Goal: Check status: Check status

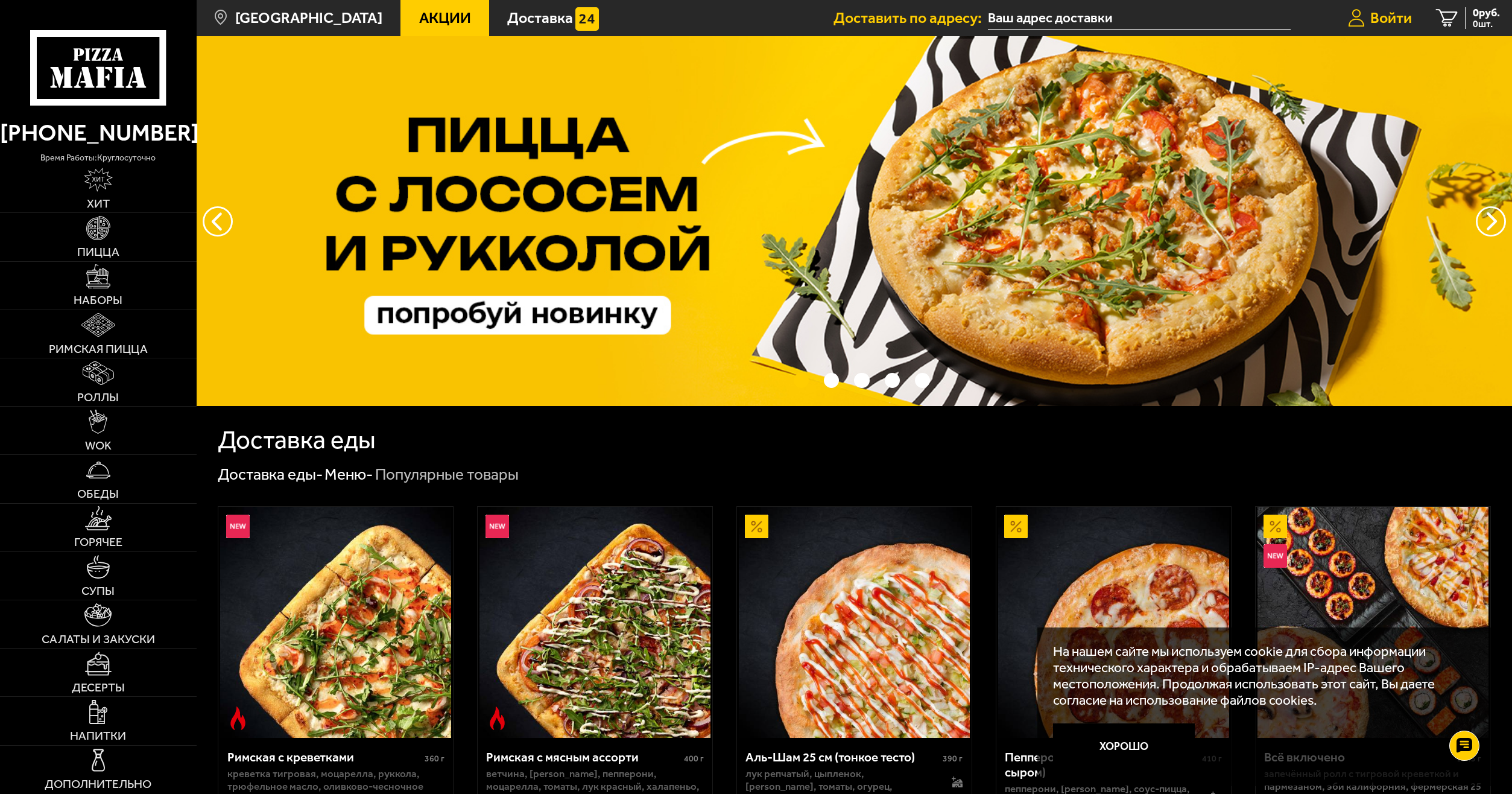
click at [1389, 10] on span "Войти" at bounding box center [1391, 18] width 42 height 15
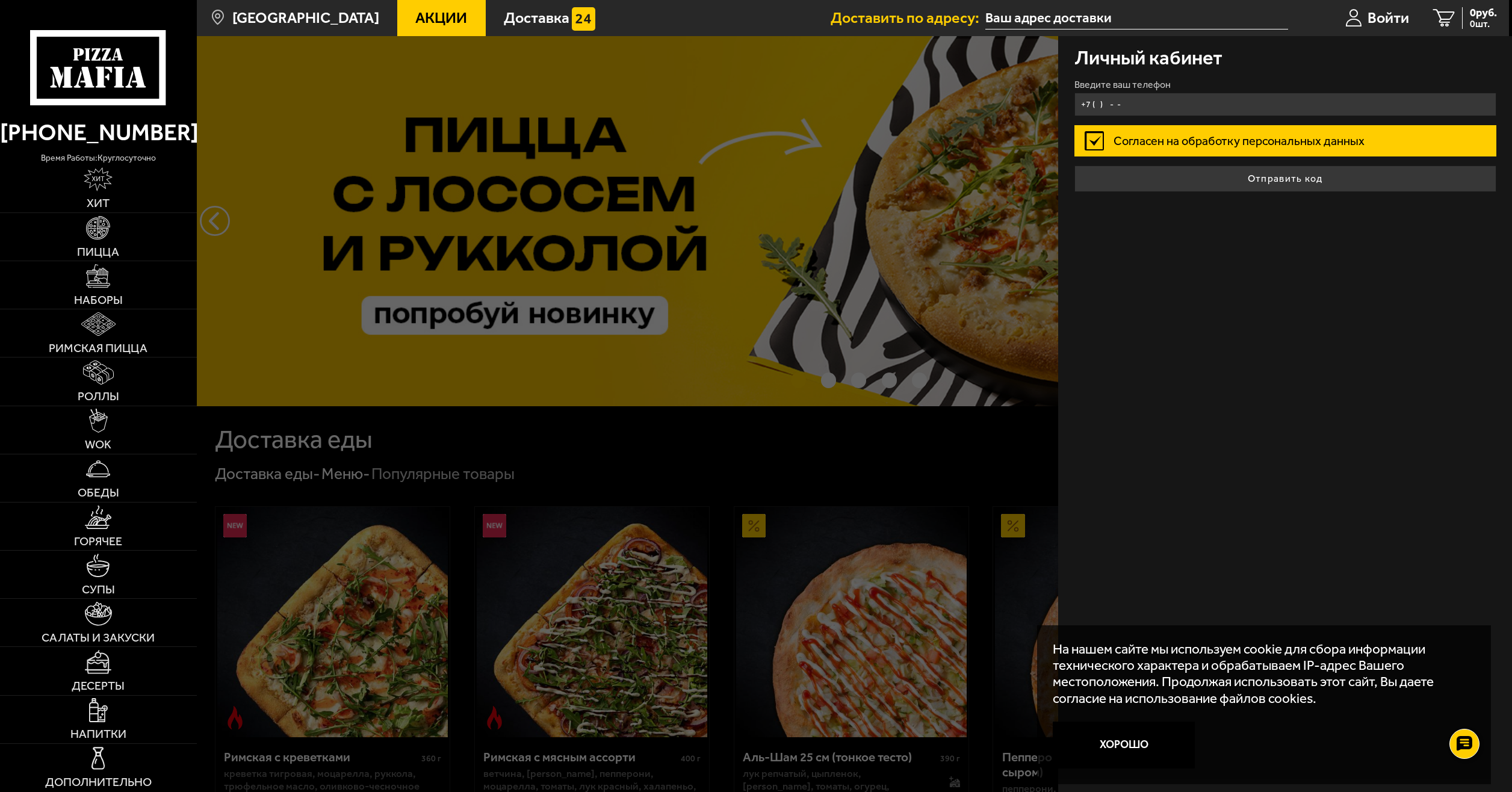
click at [1139, 103] on input "+7 ( ) - -" at bounding box center [1286, 104] width 422 height 24
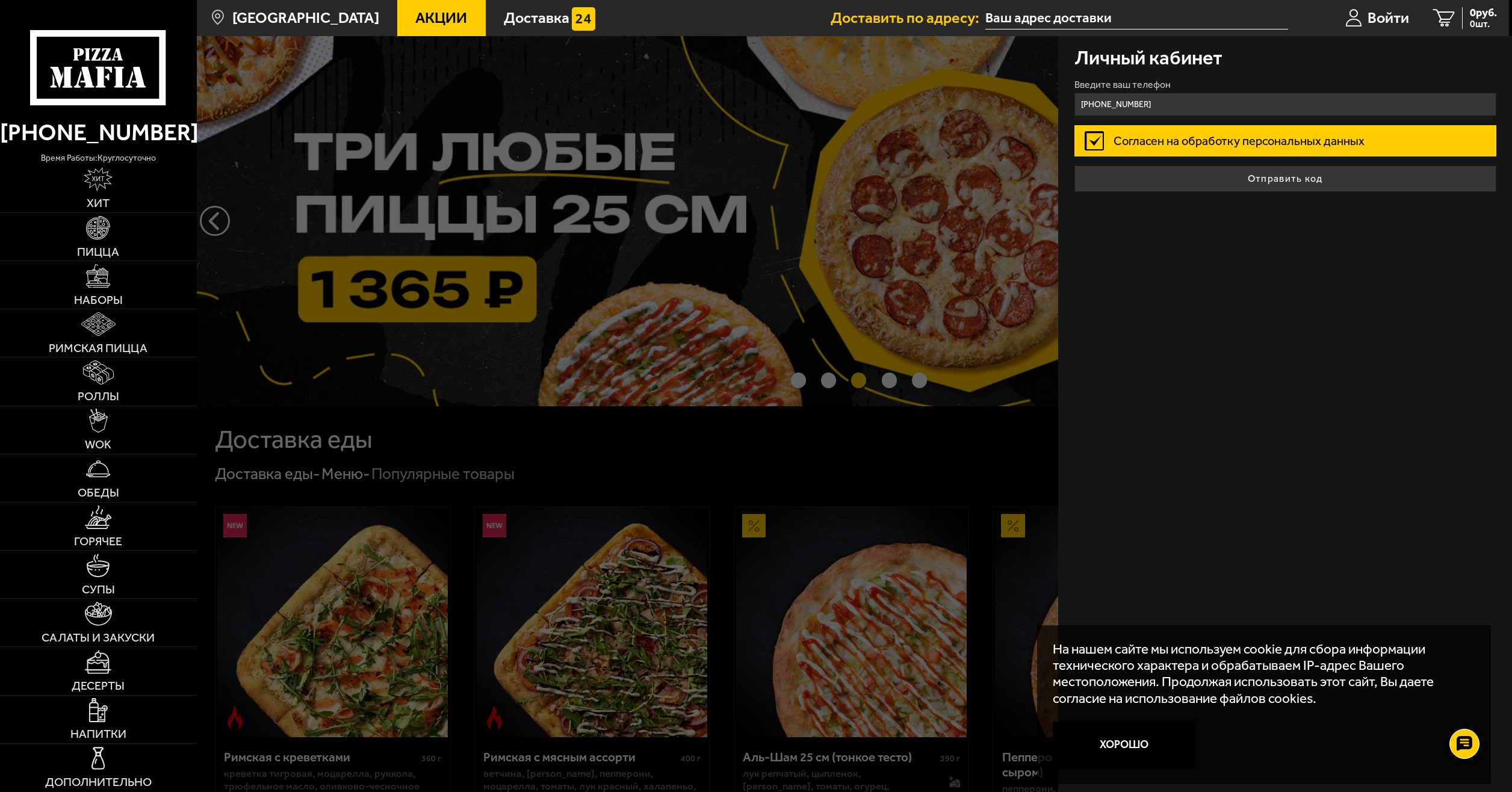
type input "+7 (999) 028-20-69"
click at [1233, 256] on div "Личный кабинет Введите ваш телефон +7 (999) 028-20-69 Согласен на обработку пер…" at bounding box center [1284, 414] width 454 height 756
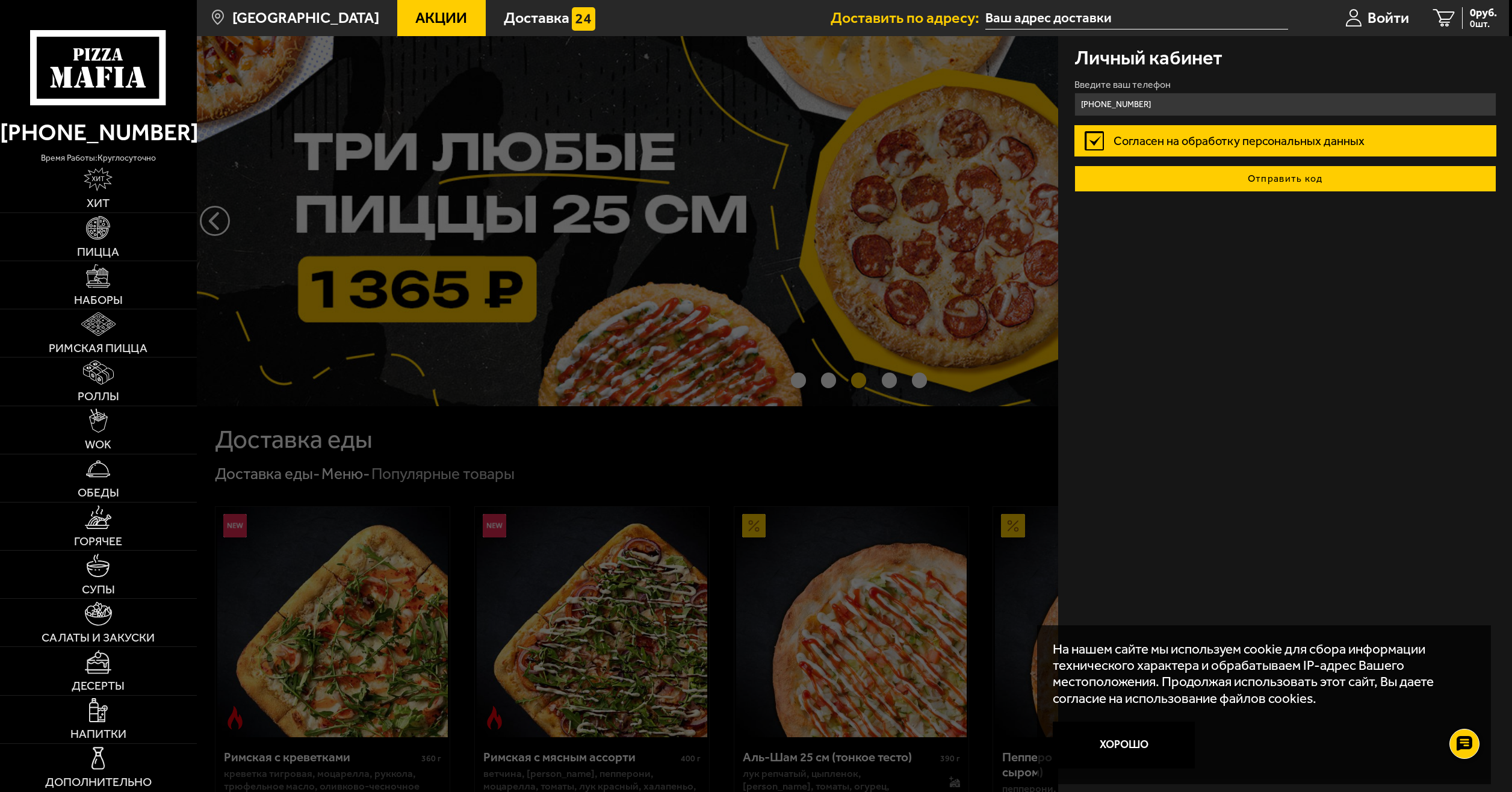
click at [1271, 186] on button "Отправить код" at bounding box center [1286, 178] width 422 height 26
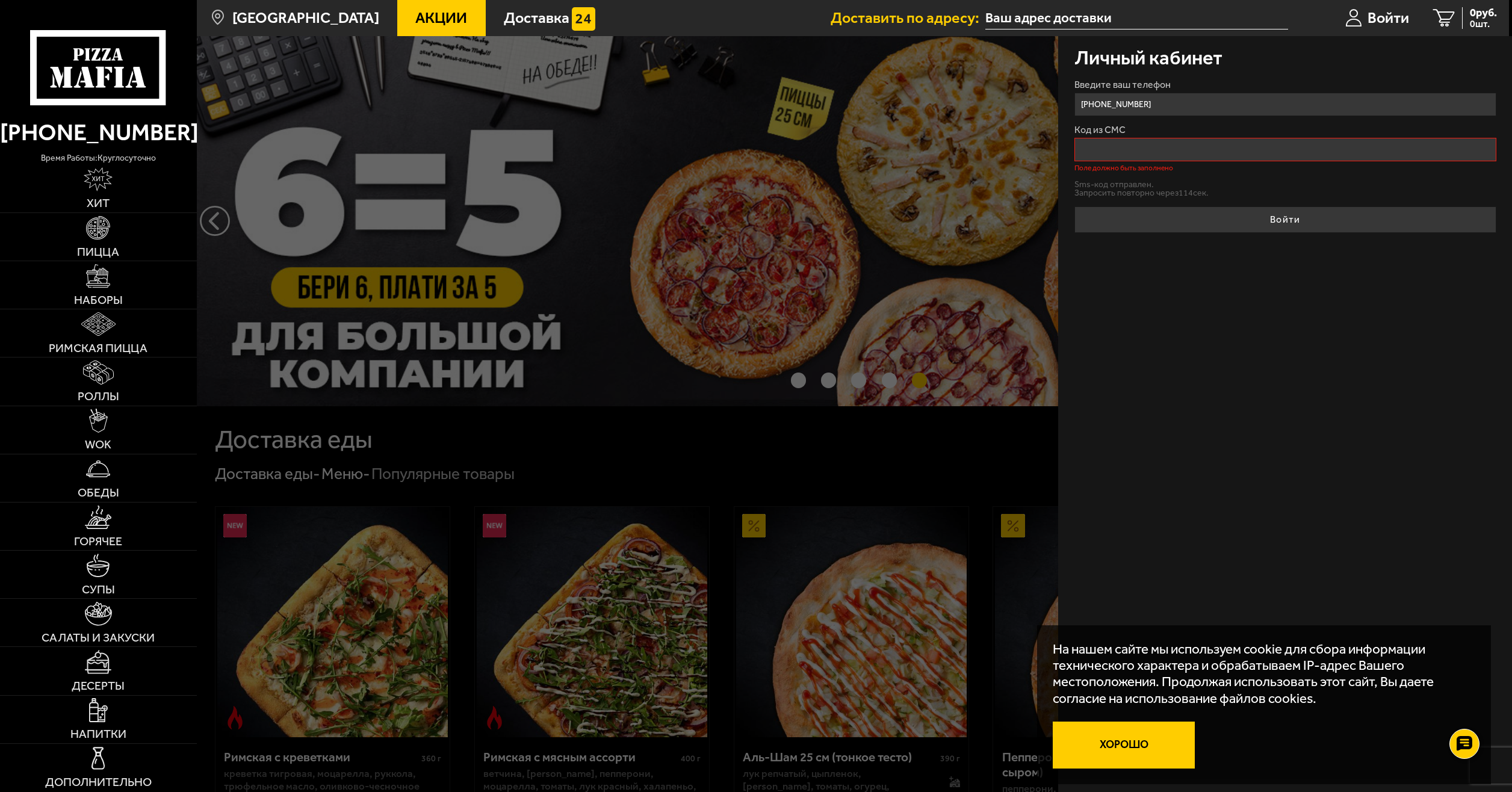
click at [1126, 754] on button "Хорошо" at bounding box center [1123, 745] width 142 height 48
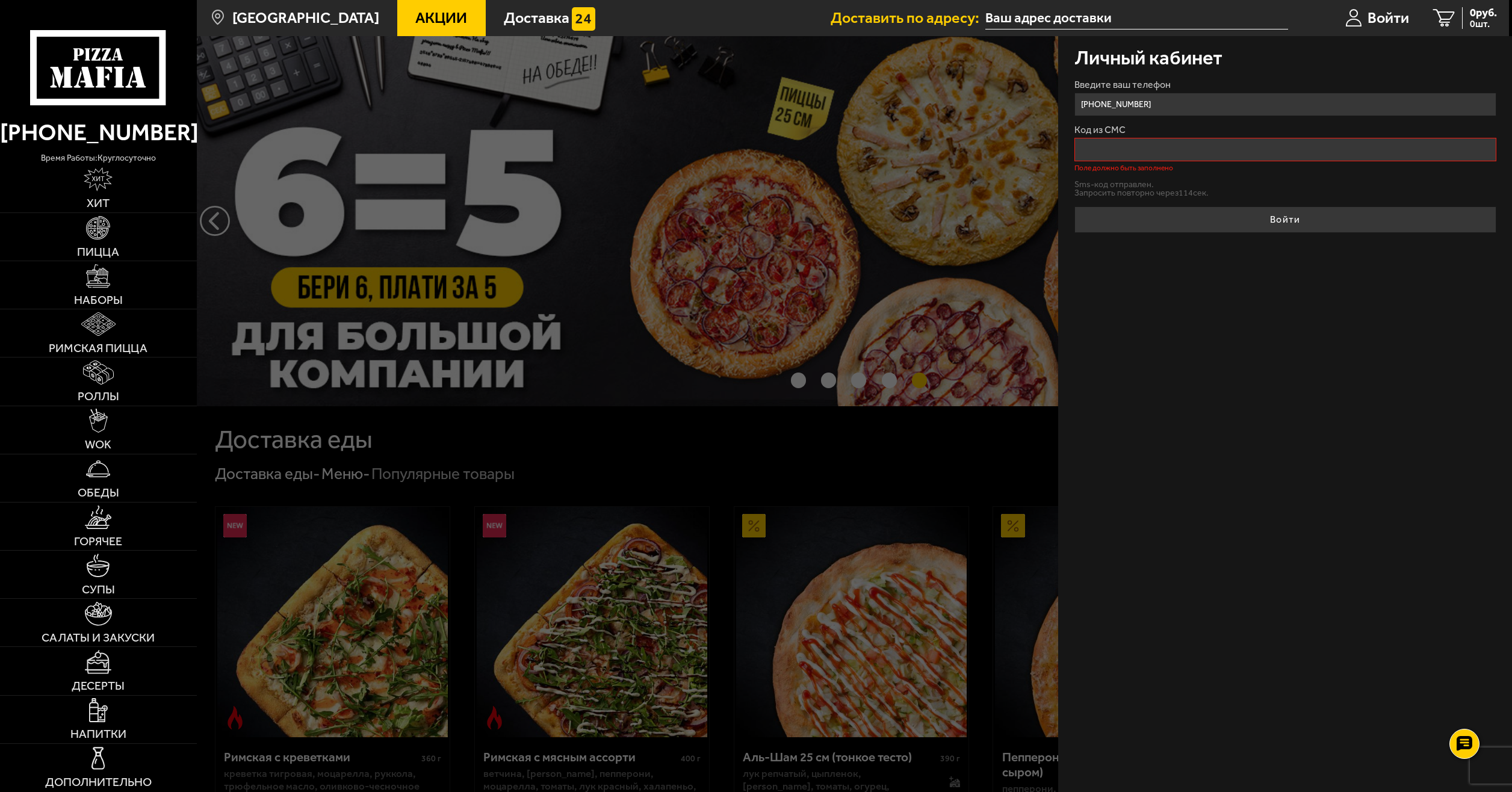
click at [1137, 153] on input "Код из СМС" at bounding box center [1286, 149] width 422 height 24
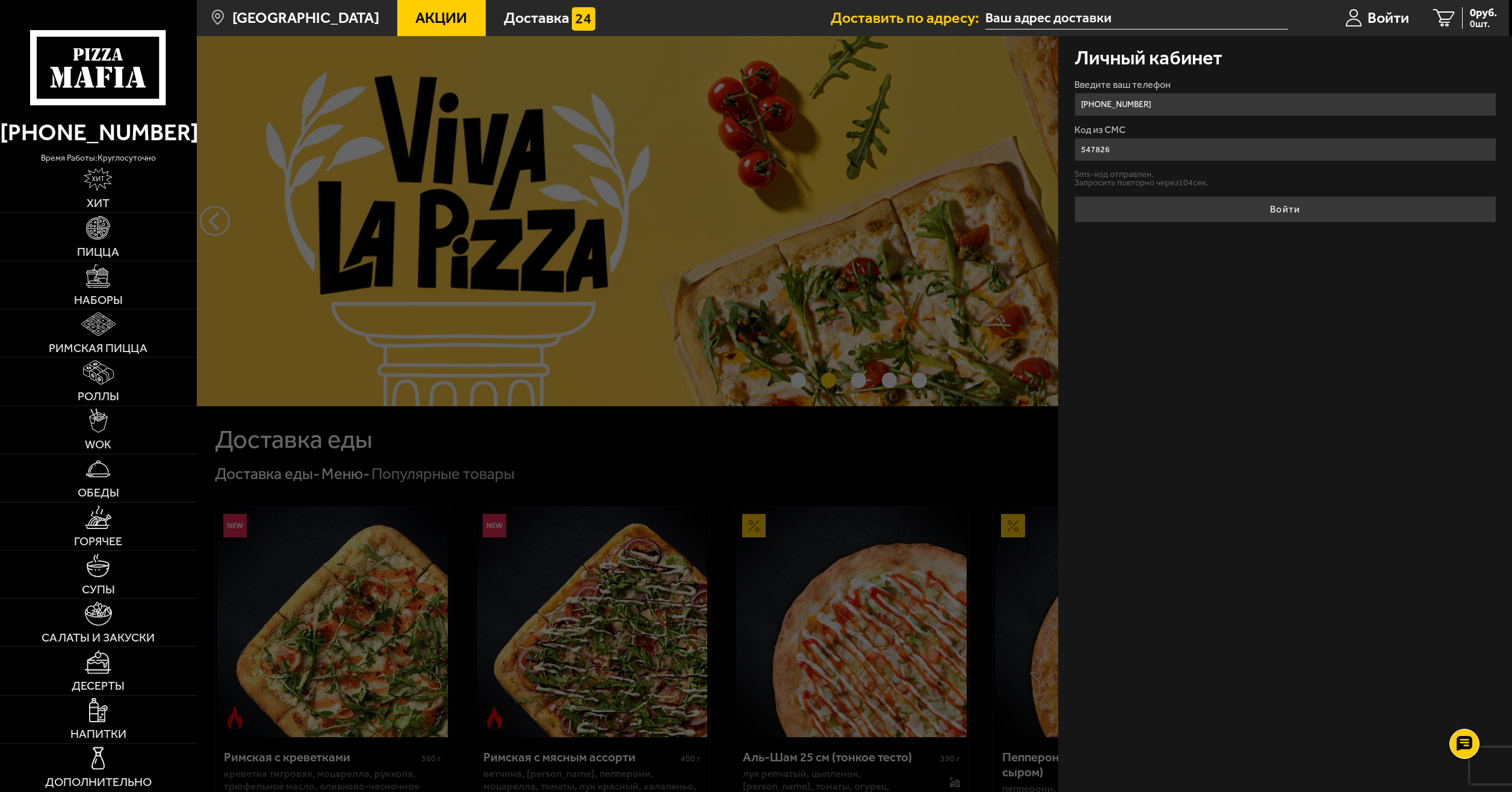
type input "547826"
click at [1247, 212] on button "Войти" at bounding box center [1286, 209] width 422 height 26
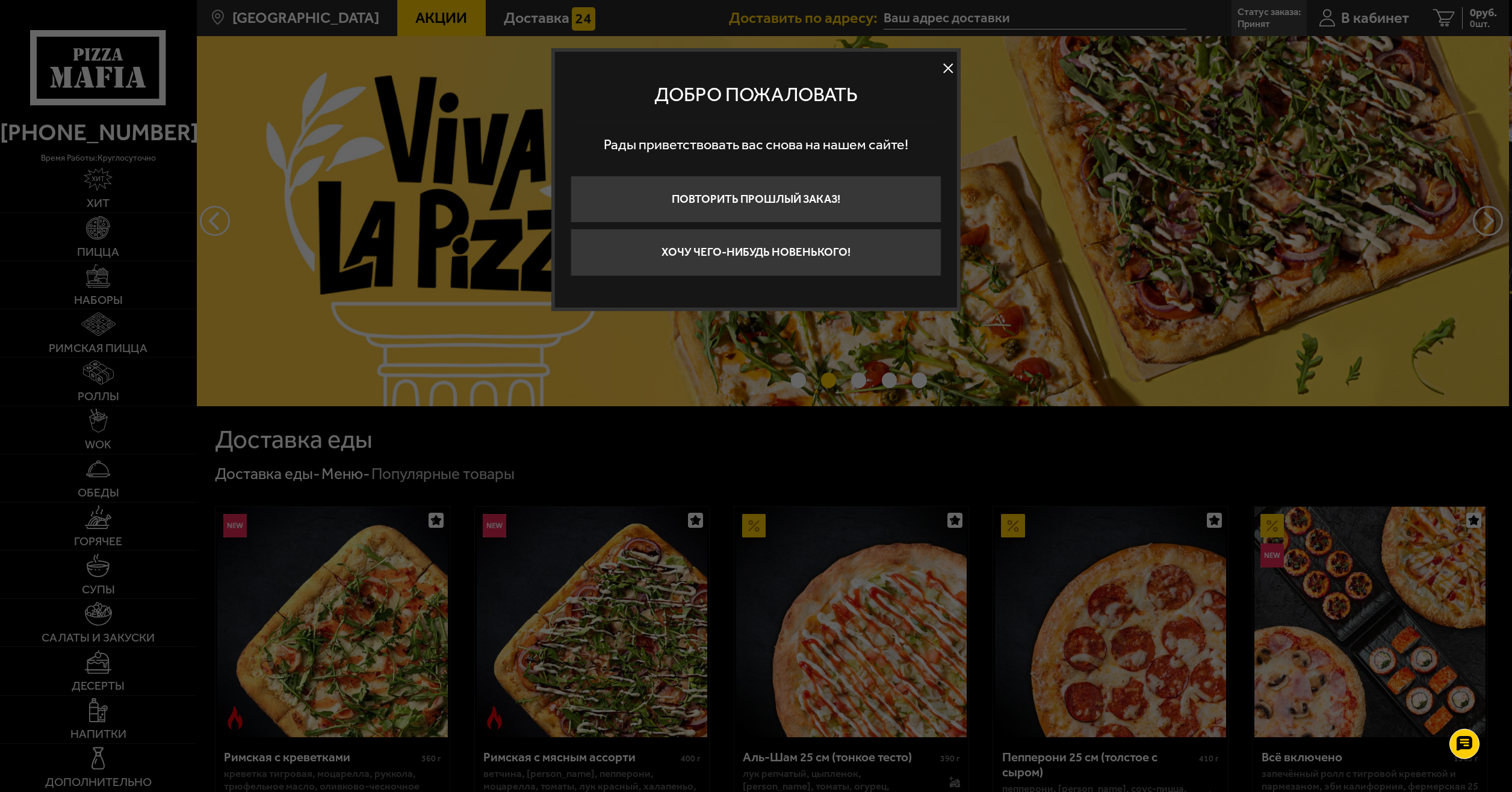
click at [946, 68] on button at bounding box center [948, 69] width 18 height 18
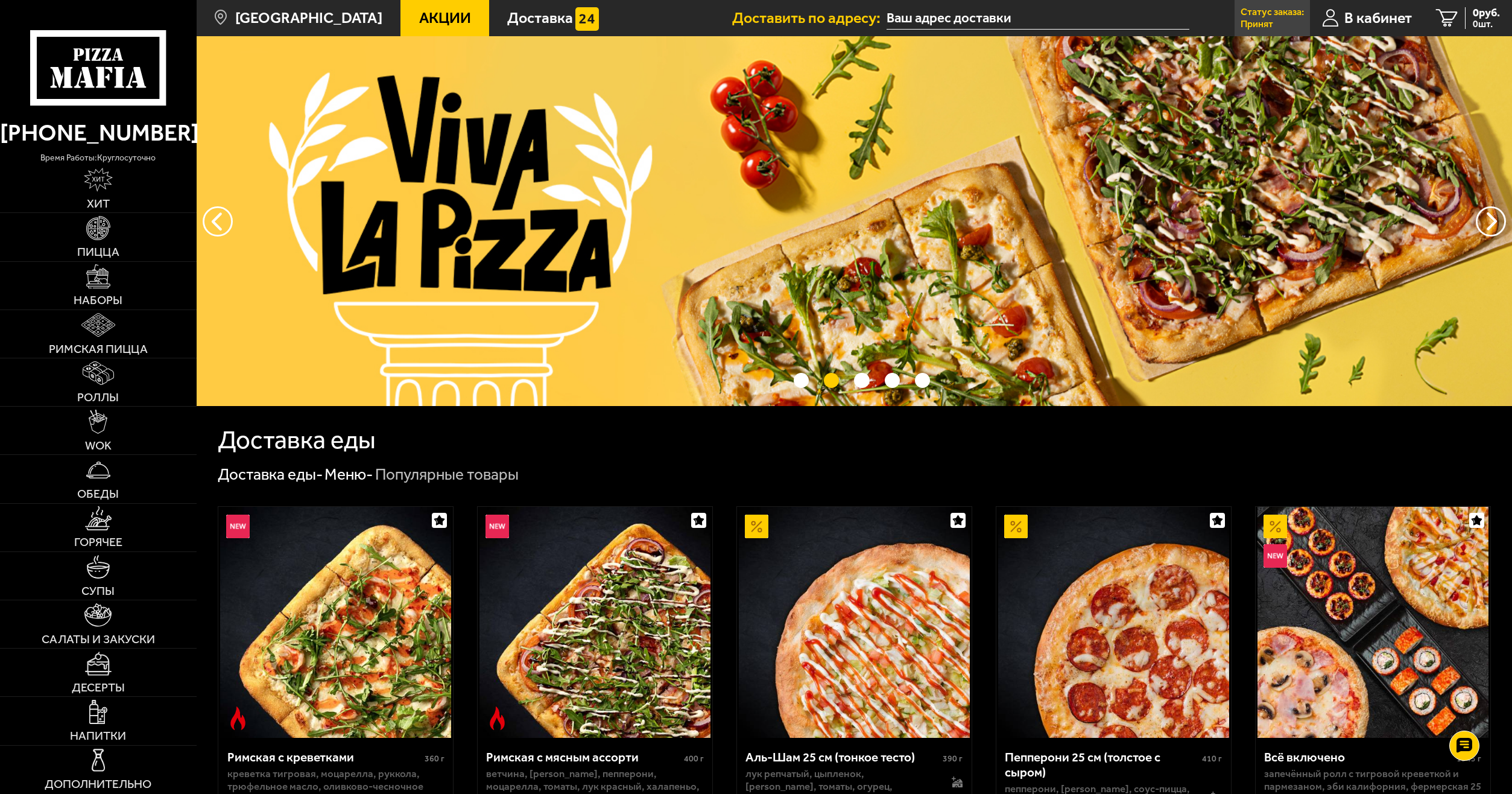
click at [1268, 26] on p "Принят" at bounding box center [1257, 24] width 32 height 9
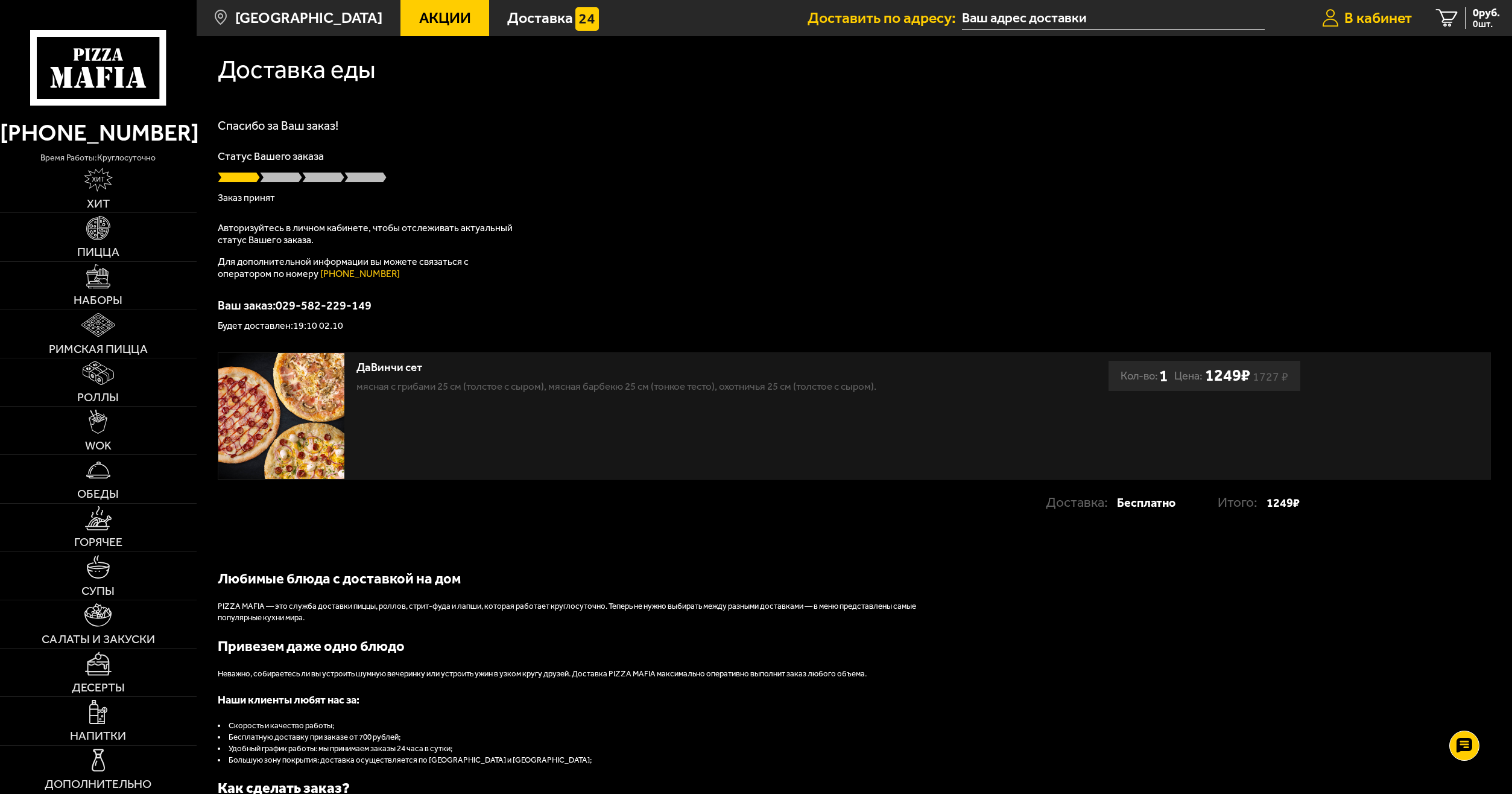
click at [1373, 19] on span "В кабинет" at bounding box center [1378, 18] width 67 height 15
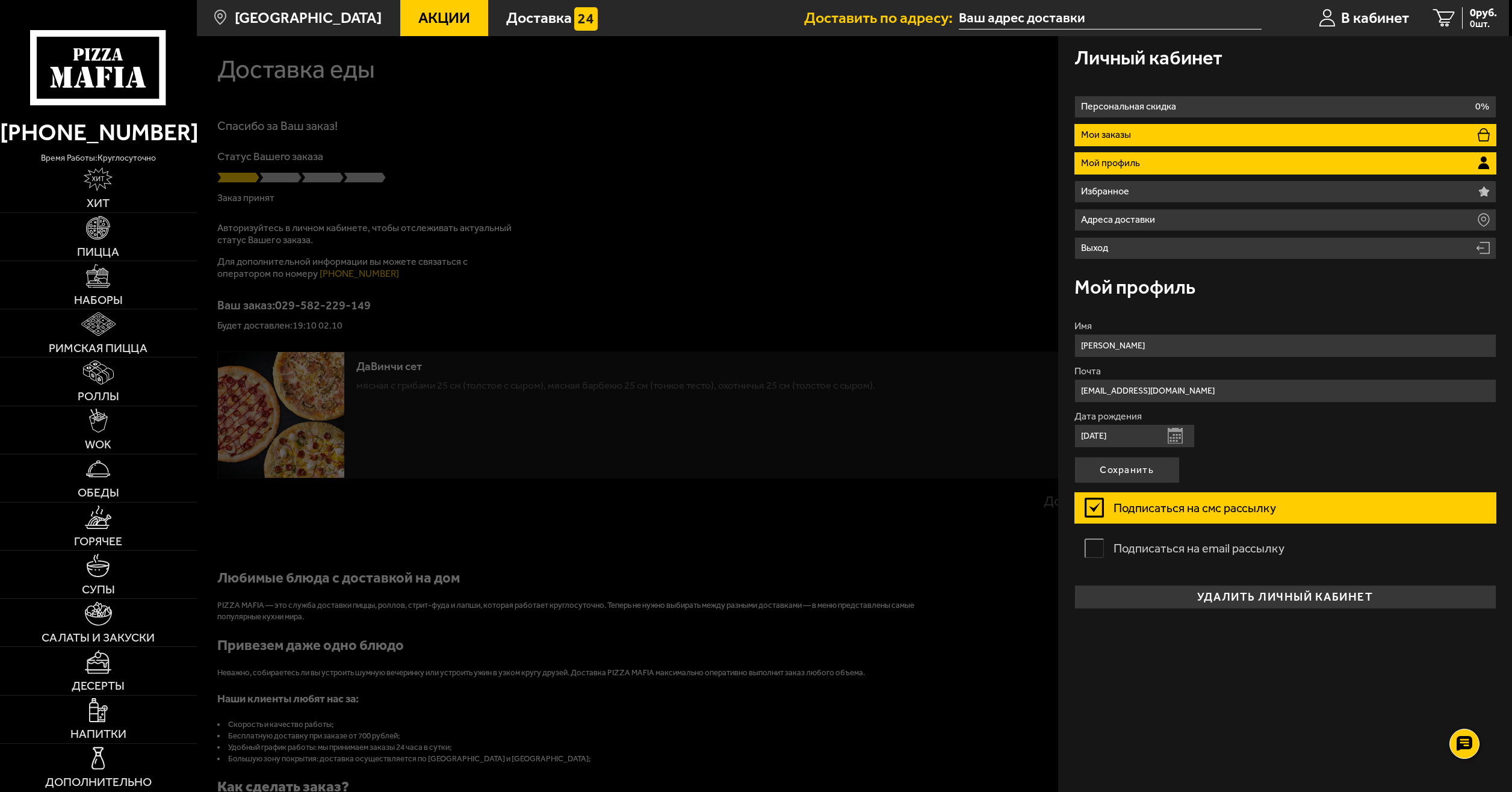
click at [1130, 133] on p "Мои заказы" at bounding box center [1107, 134] width 54 height 9
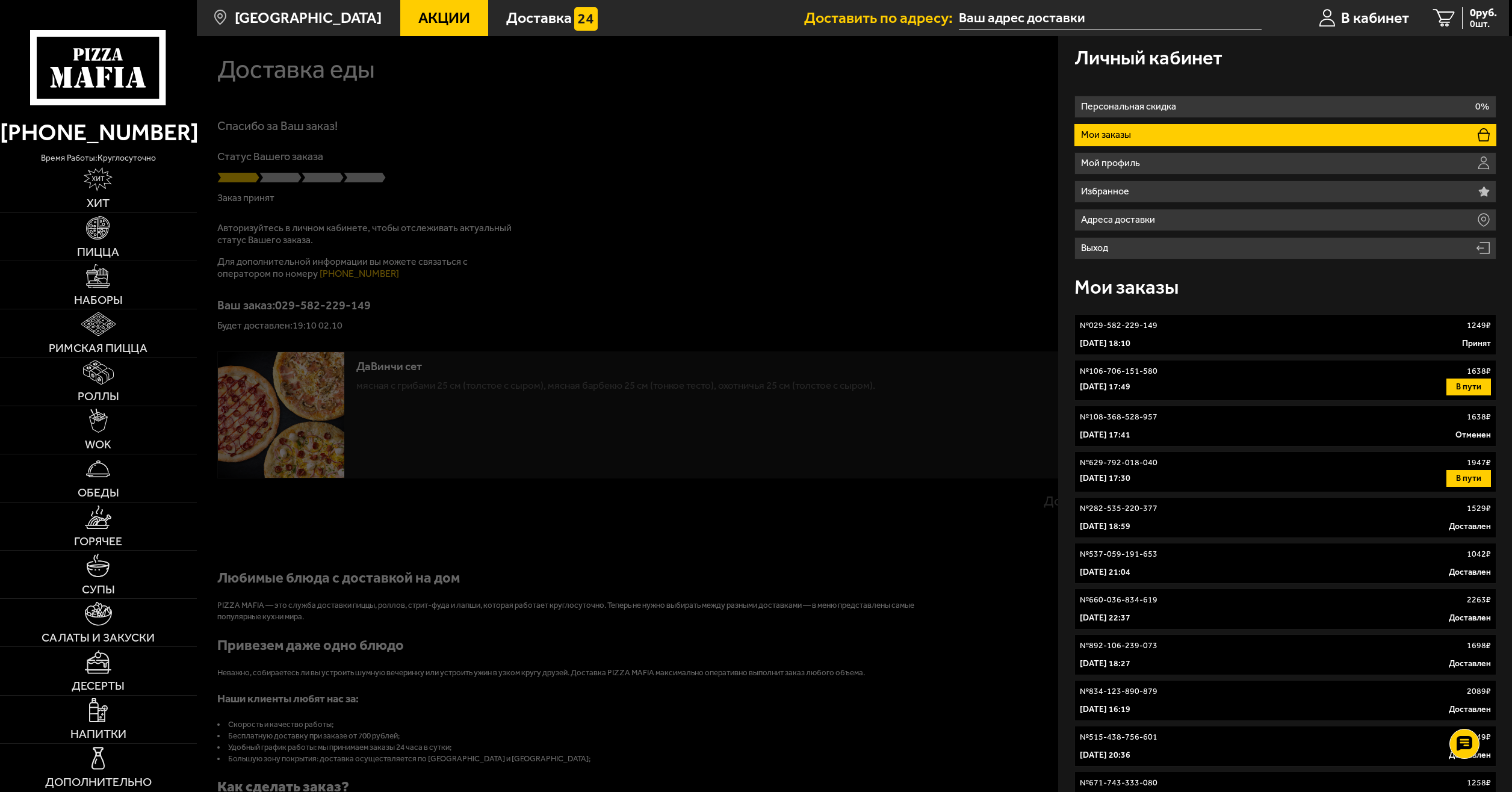
click at [1220, 345] on div "2 октября 2025 г. 18:10 Принят" at bounding box center [1286, 343] width 411 height 12
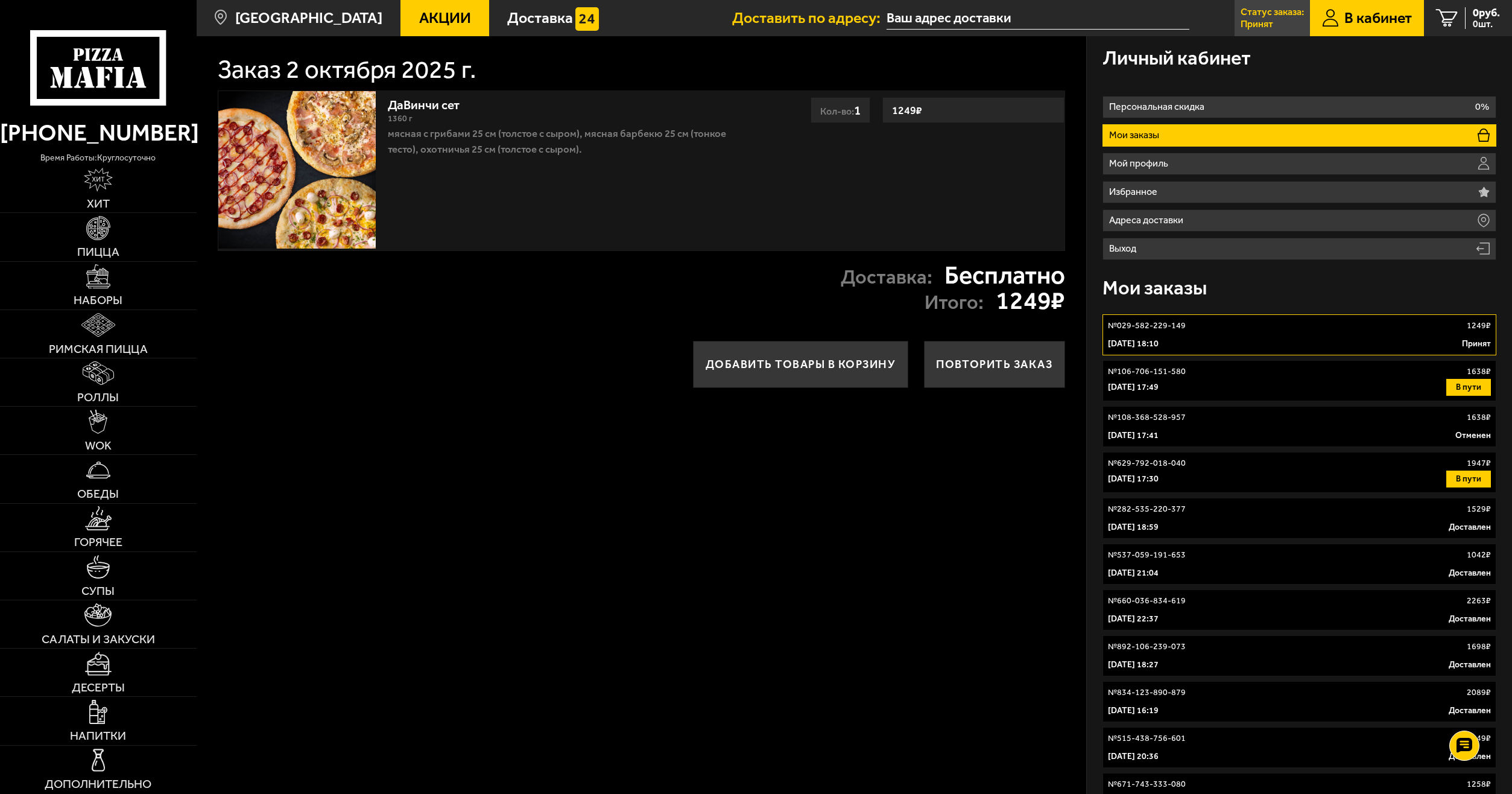
click at [1274, 18] on link "Статус заказа: Принят" at bounding box center [1272, 18] width 75 height 36
